Goal: Transaction & Acquisition: Purchase product/service

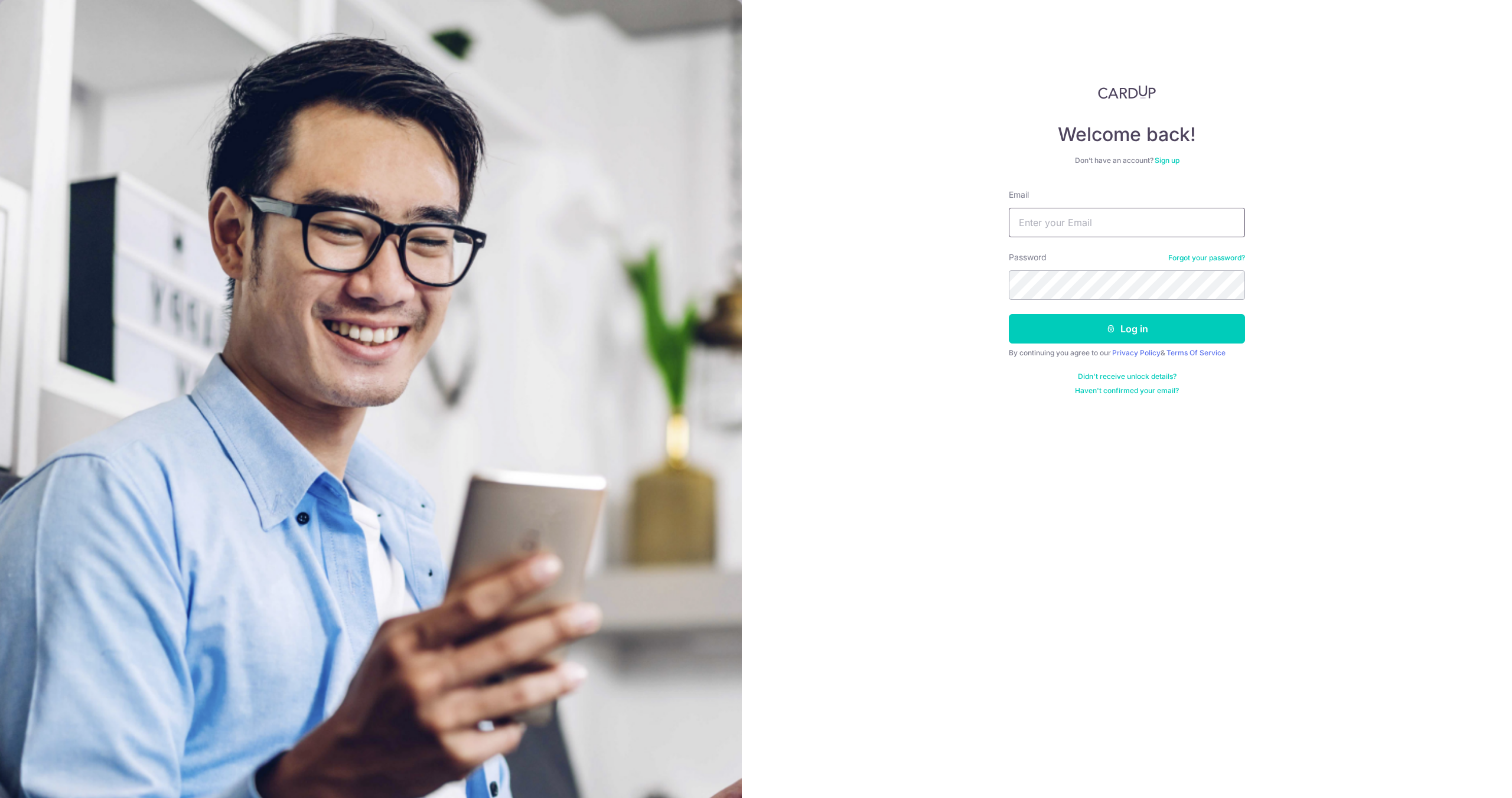
click at [1119, 208] on input "Email" at bounding box center [1127, 222] width 236 height 30
type input "[PERSON_NAME][EMAIL_ADDRESS][DOMAIN_NAME]"
click at [1009, 314] on button "Log in" at bounding box center [1127, 329] width 236 height 30
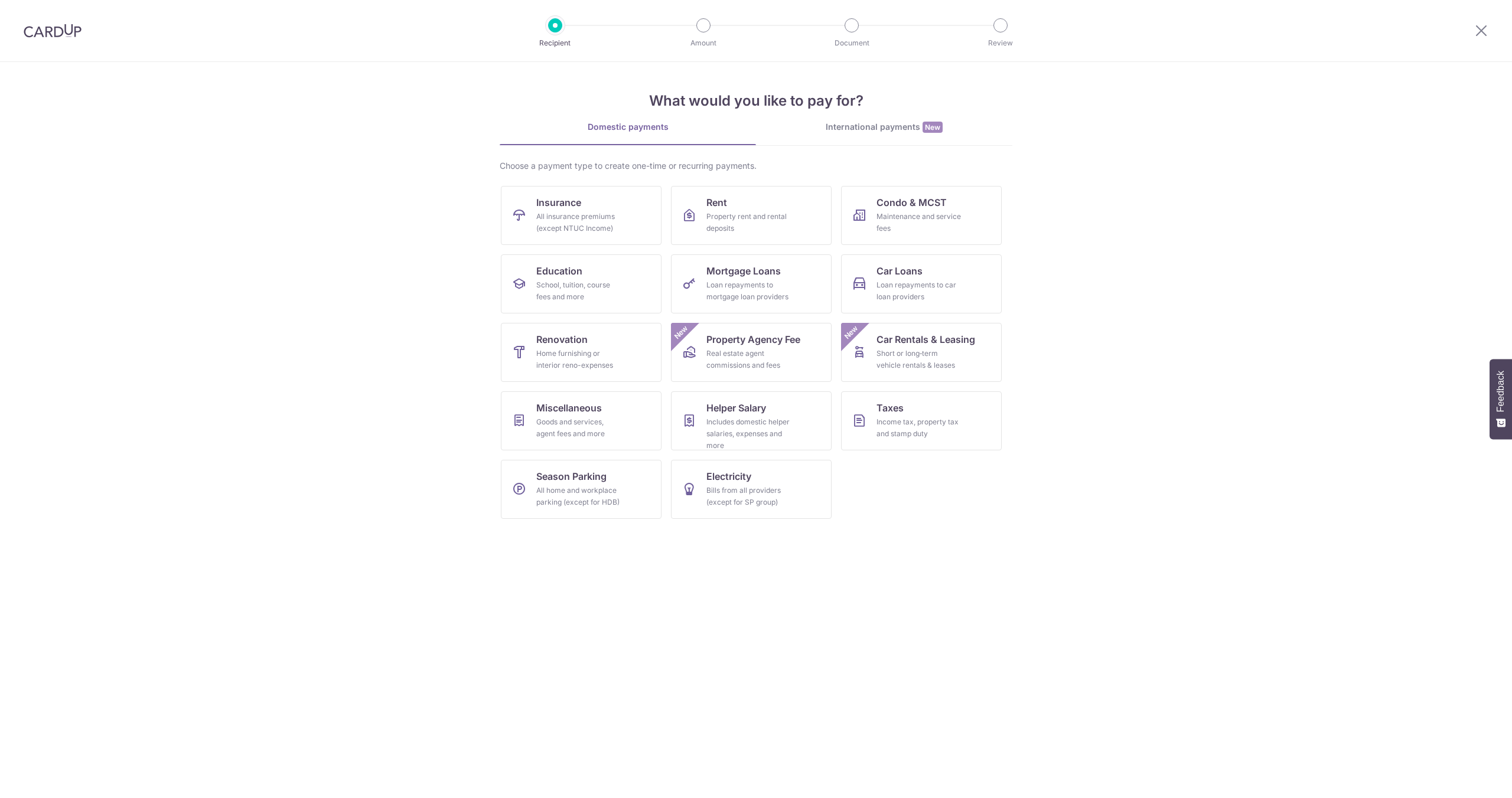
click at [44, 32] on img at bounding box center [53, 30] width 58 height 14
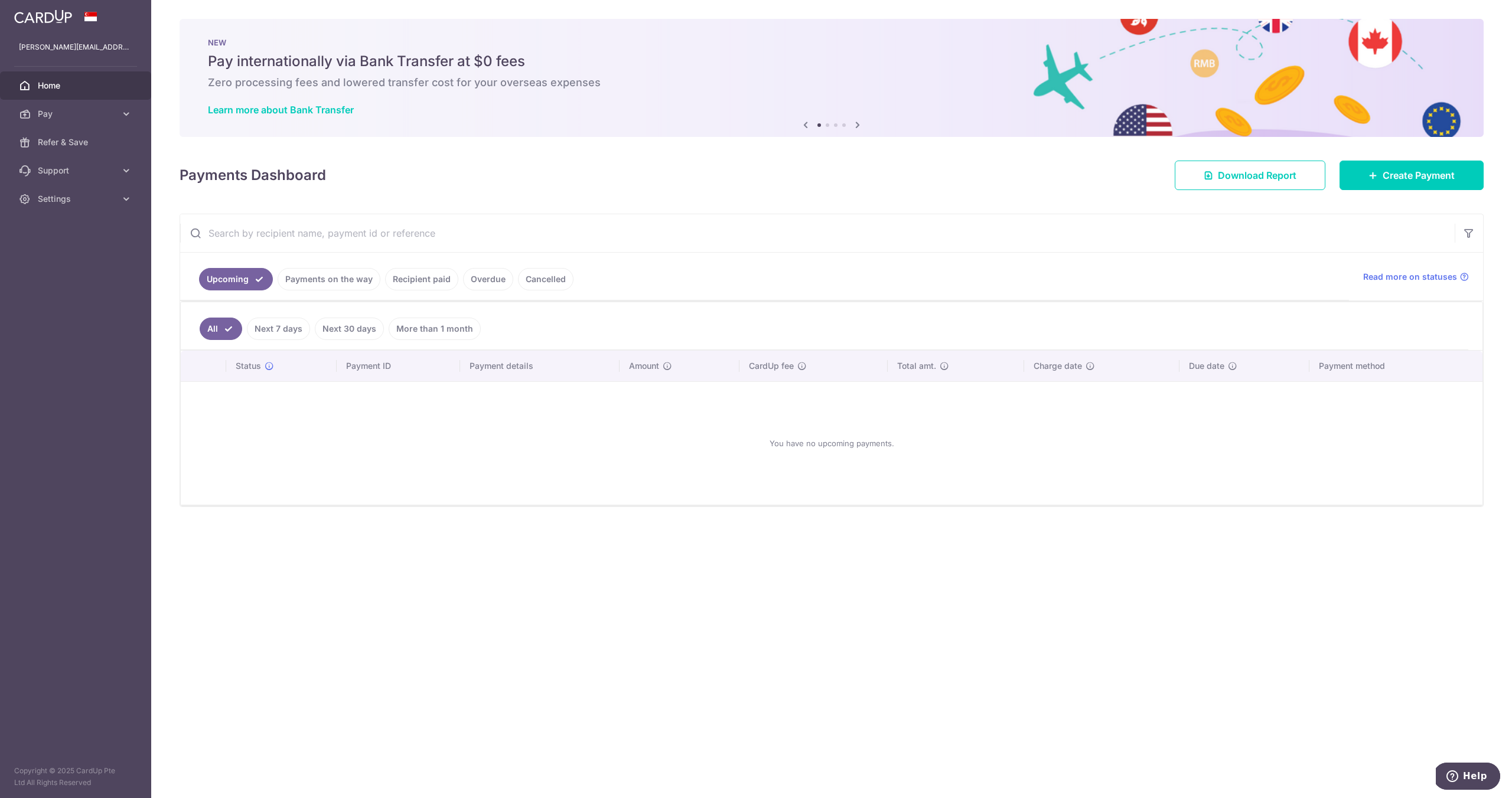
click at [437, 278] on link "Recipient paid" at bounding box center [422, 278] width 73 height 22
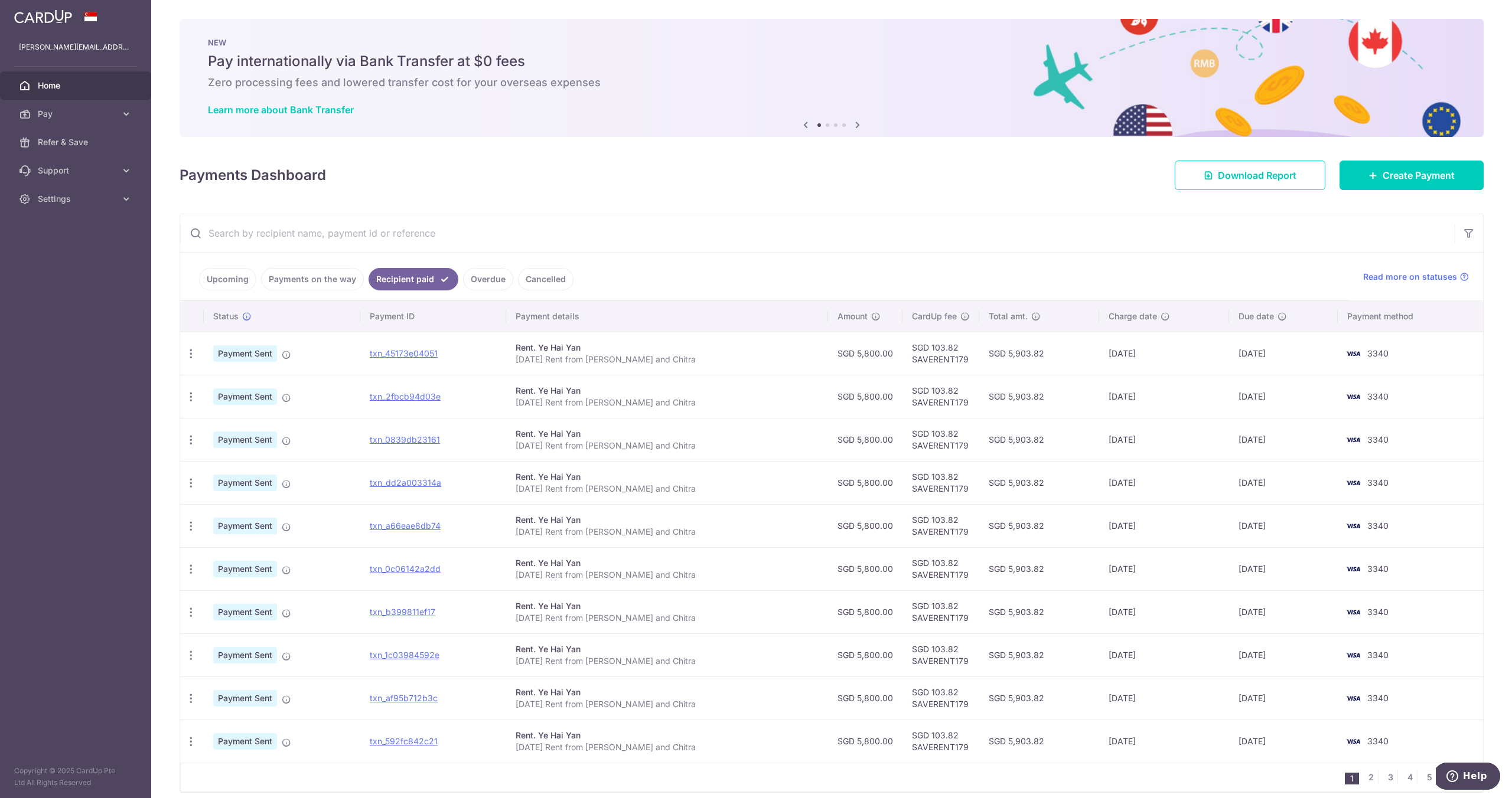
click at [595, 358] on p "Aug 25 Rent from Waseem and Chitra" at bounding box center [667, 360] width 303 height 12
copy tr "Aug 25 Rent from Waseem and Chitra"
click at [1417, 176] on span "Create Payment" at bounding box center [1418, 175] width 72 height 14
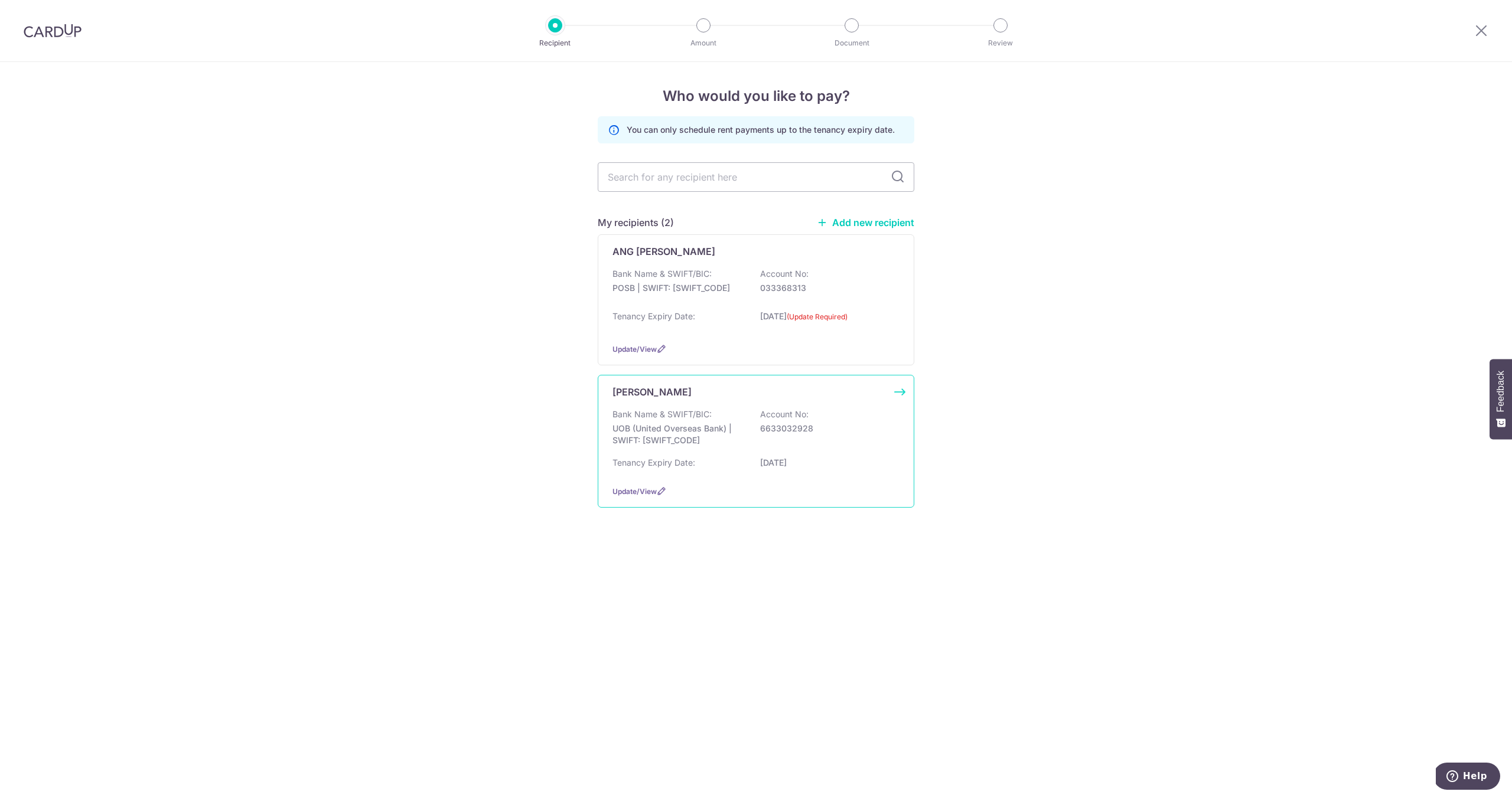
click at [691, 392] on div "Ye Hai Yan" at bounding box center [749, 392] width 273 height 14
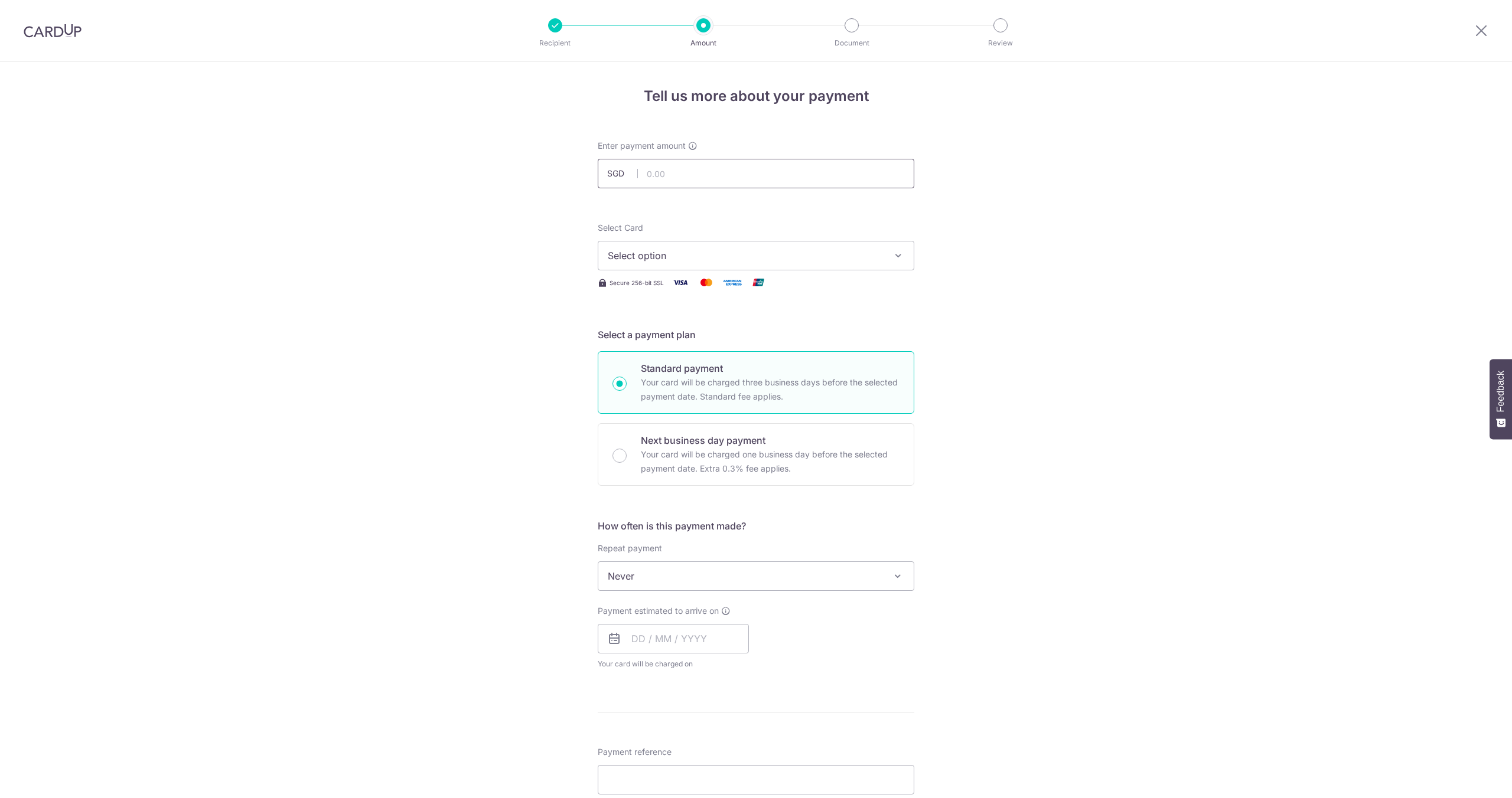
click at [664, 176] on input "text" at bounding box center [756, 173] width 317 height 30
type input "5,800.00"
click at [657, 259] on span "Select option" at bounding box center [746, 256] width 275 height 14
click at [654, 339] on span "**** 3340" at bounding box center [659, 340] width 46 height 14
click at [686, 580] on span "Never" at bounding box center [756, 576] width 315 height 28
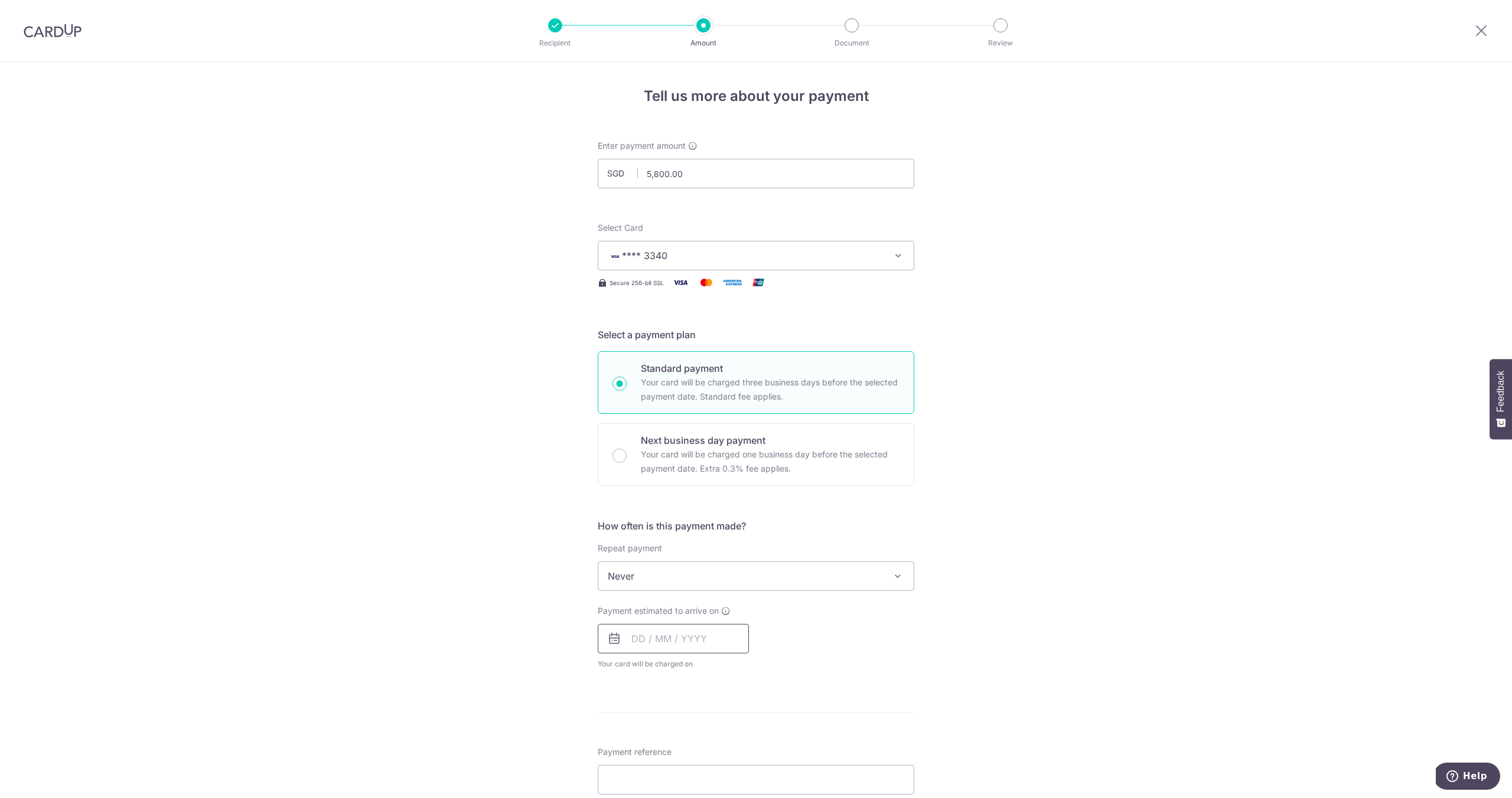
click at [657, 645] on input "text" at bounding box center [673, 638] width 151 height 30
click at [694, 745] on link "10" at bounding box center [692, 746] width 19 height 19
type input "10/09/2025"
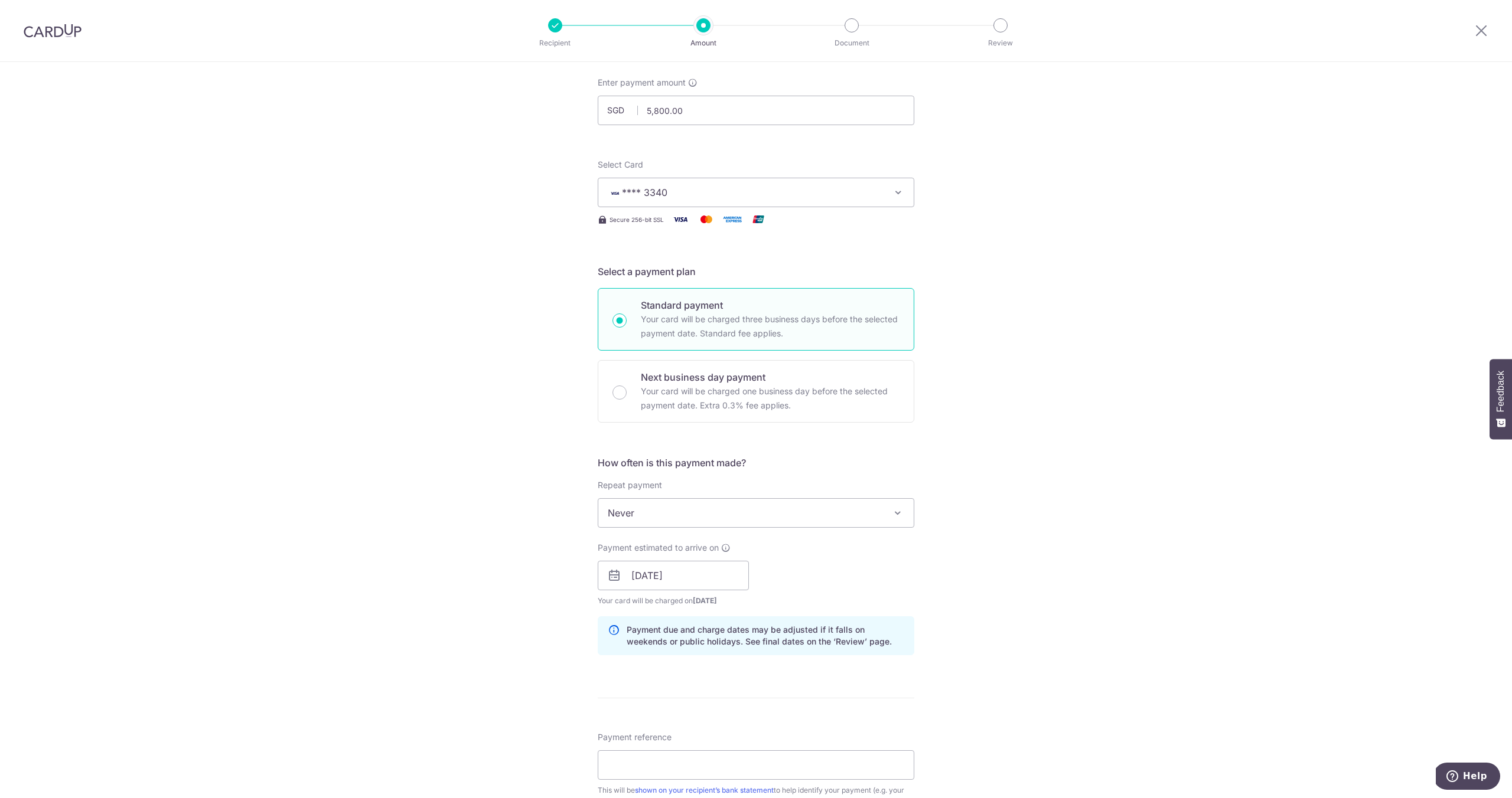
scroll to position [291, 0]
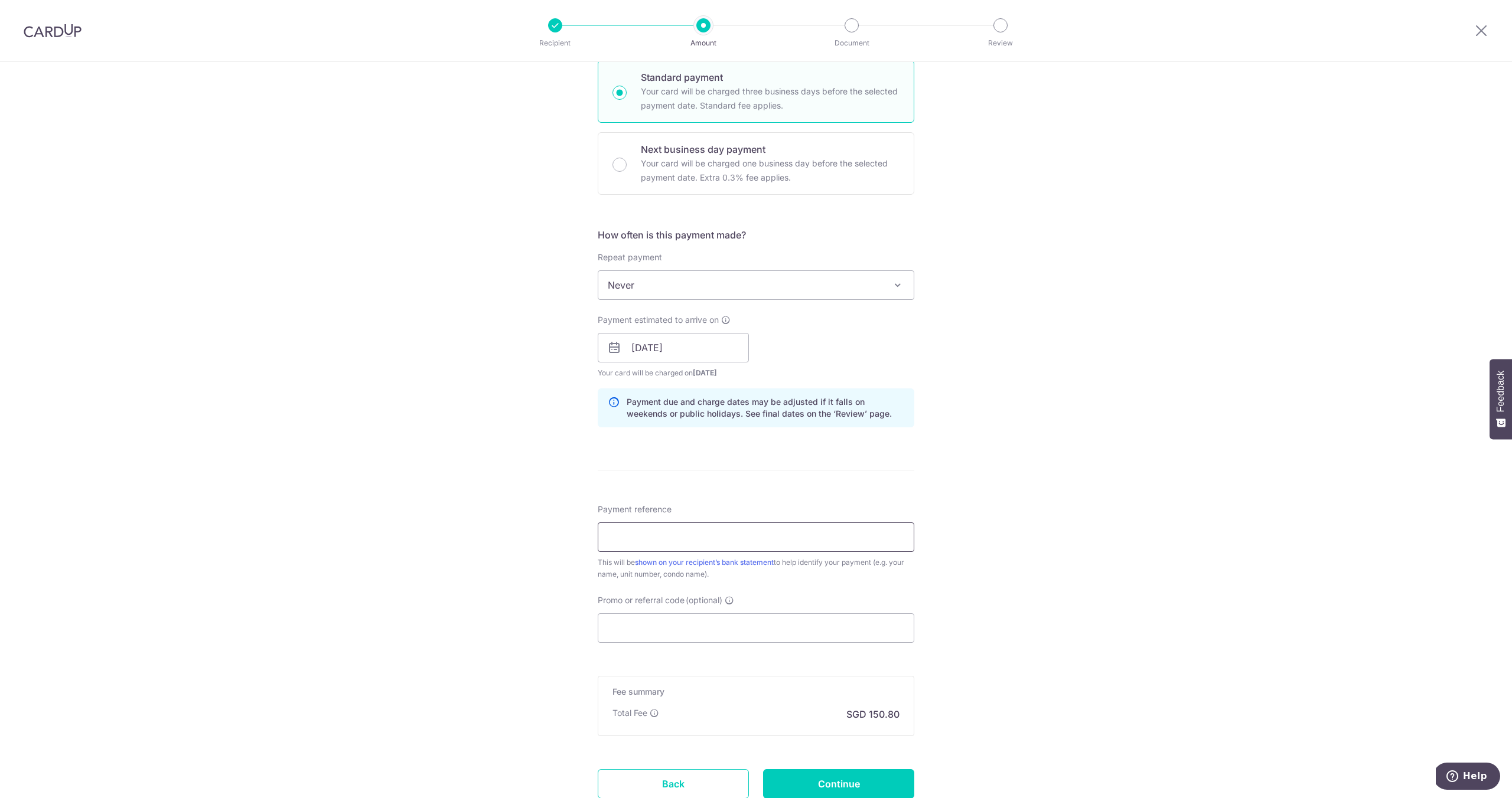
click at [641, 537] on input "Payment reference" at bounding box center [756, 537] width 317 height 30
paste input "Aug 25 Rent from Waseem and Chitra"
click at [618, 539] on input "Aug 25 Rent from Waseem and Chitra" at bounding box center [756, 537] width 317 height 30
type input "Sep 25 Rent from Waseem and Chitra"
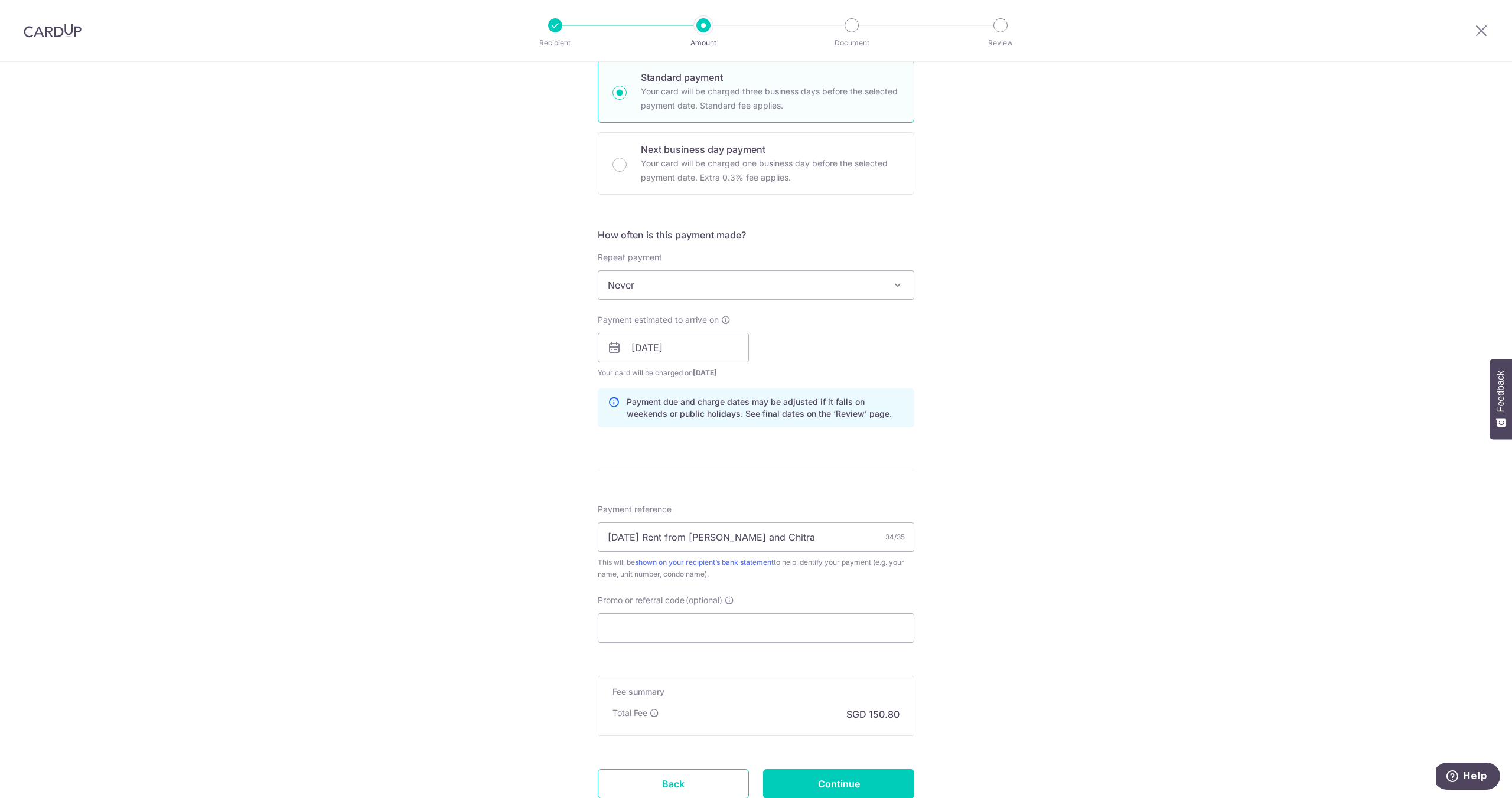
click at [632, 600] on span "Promo or referral code" at bounding box center [641, 601] width 87 height 12
click at [632, 613] on input "Promo or referral code (optional)" at bounding box center [756, 628] width 317 height 30
click button "Add Card" at bounding box center [0, 0] width 0 height 0
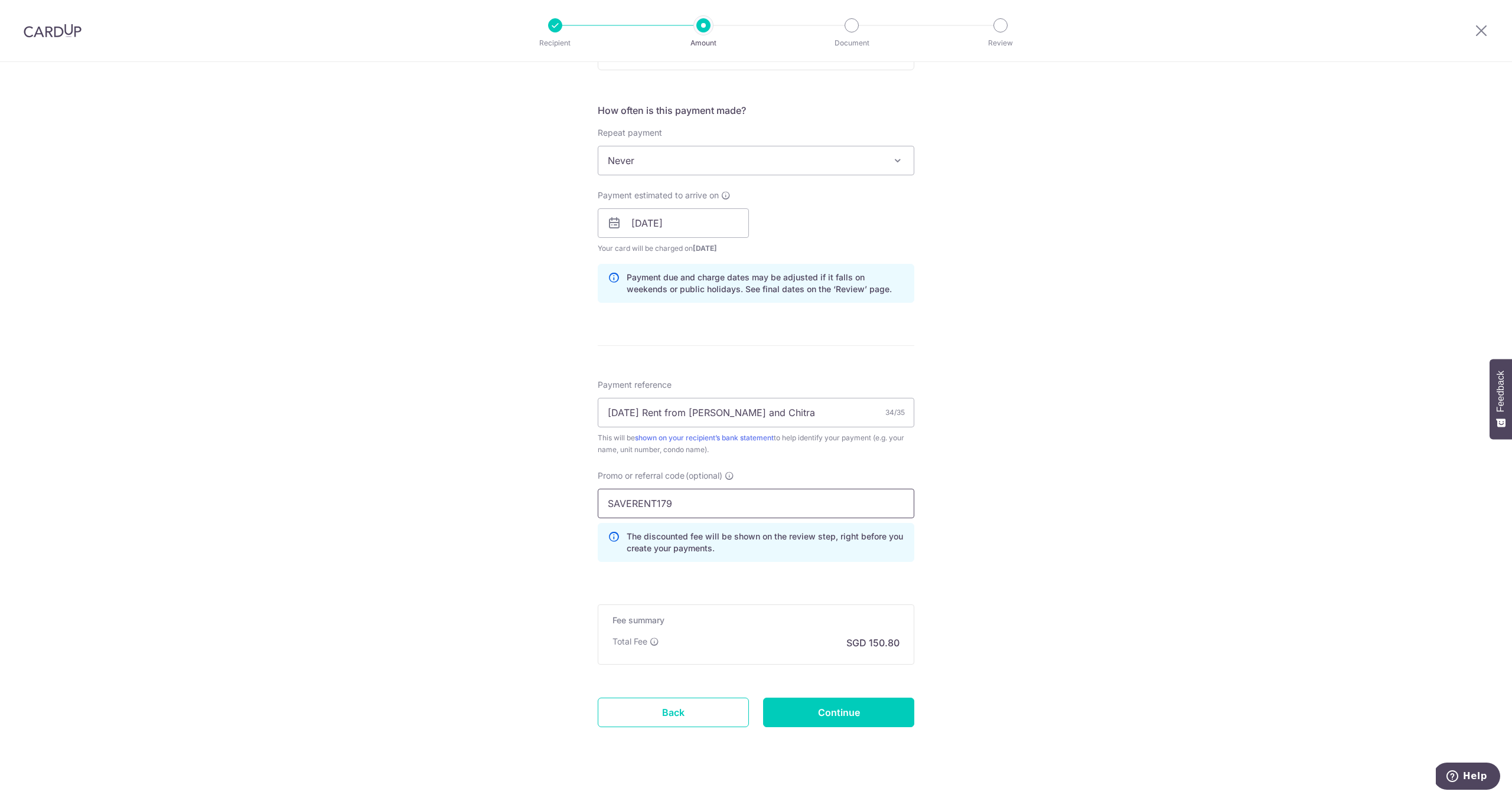
scroll to position [434, 0]
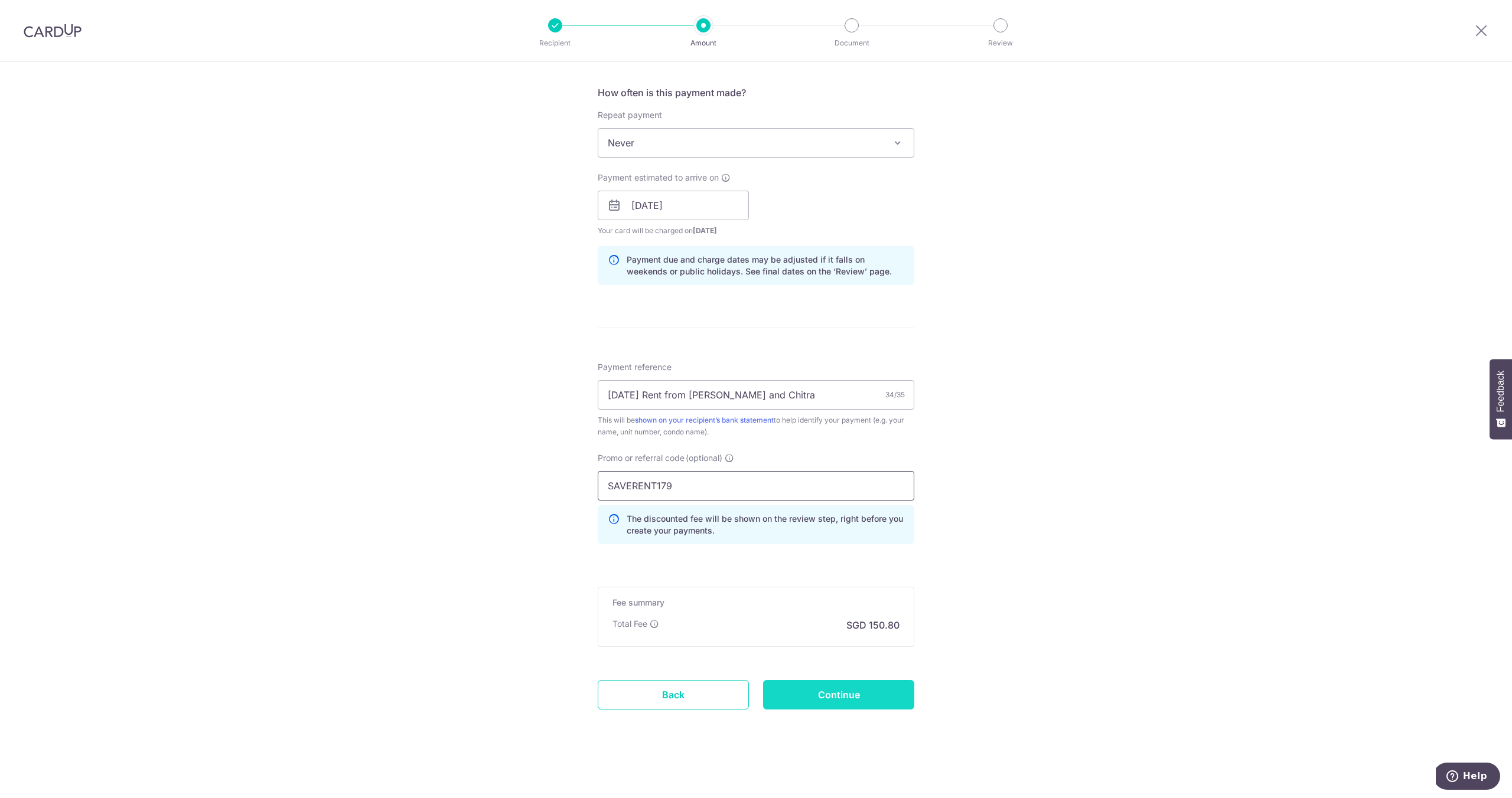
type input "SAVERENT179"
click at [819, 686] on input "Continue" at bounding box center [839, 695] width 151 height 30
type input "Create Schedule"
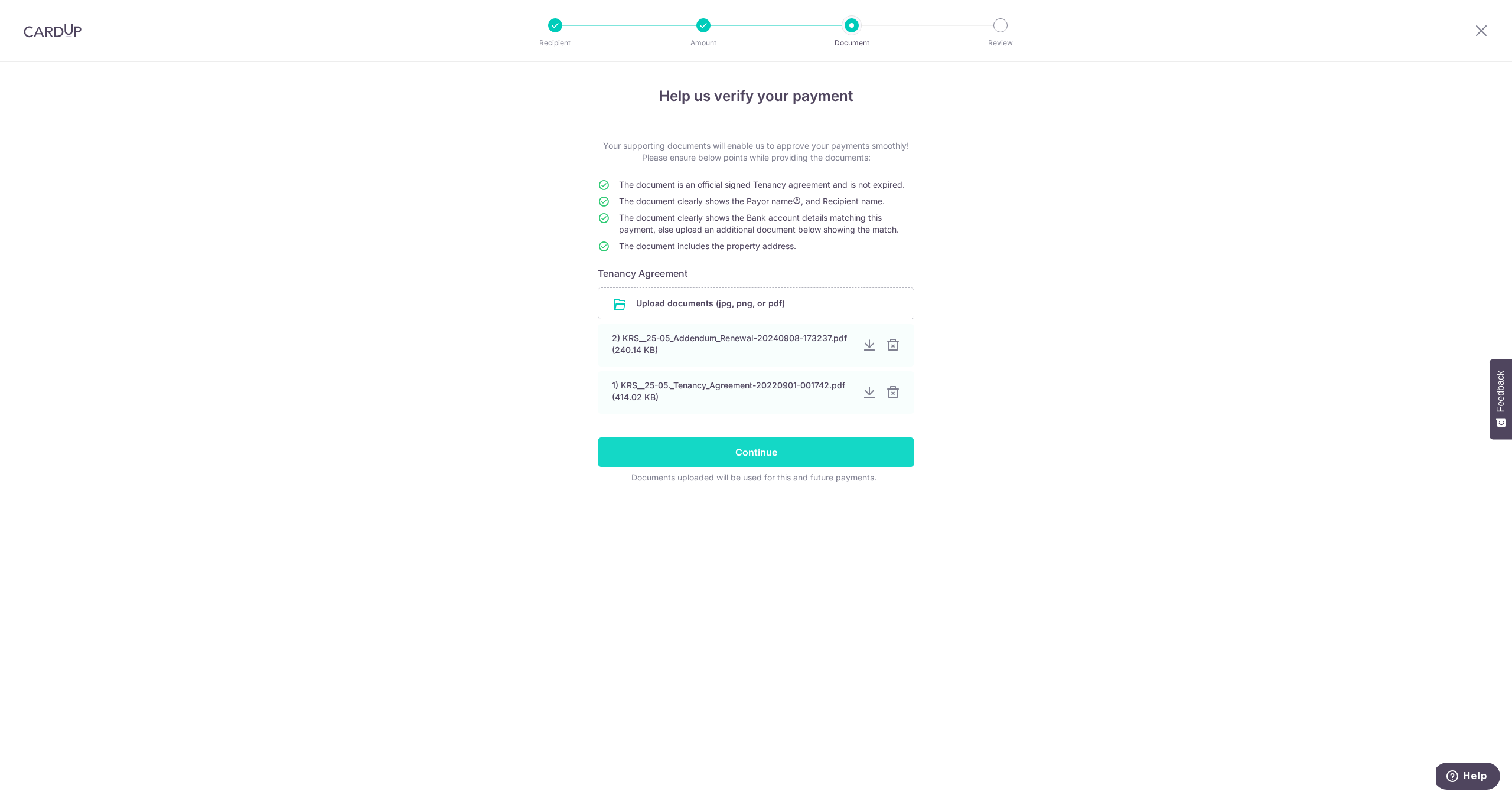
click at [791, 455] on input "Continue" at bounding box center [756, 452] width 317 height 30
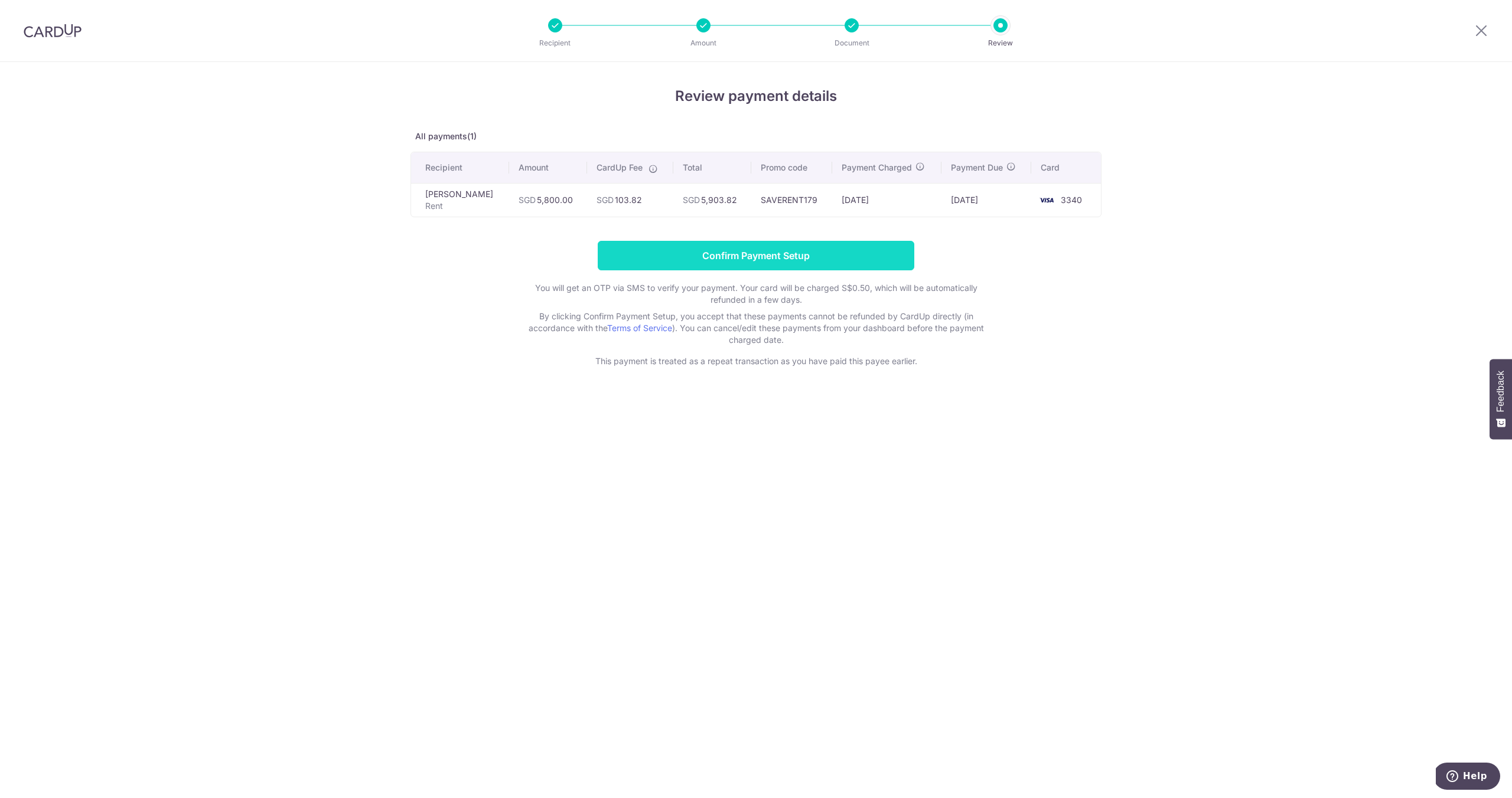
click at [775, 268] on input "Confirm Payment Setup" at bounding box center [756, 256] width 317 height 30
